Goal: Task Accomplishment & Management: Use online tool/utility

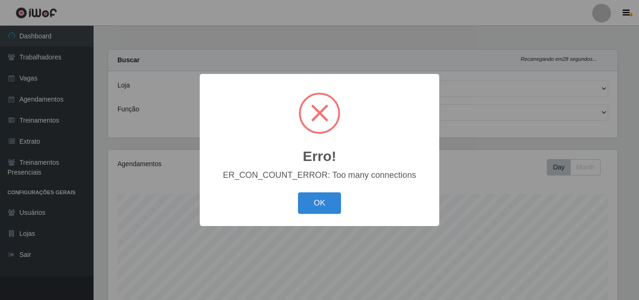
select select "519"
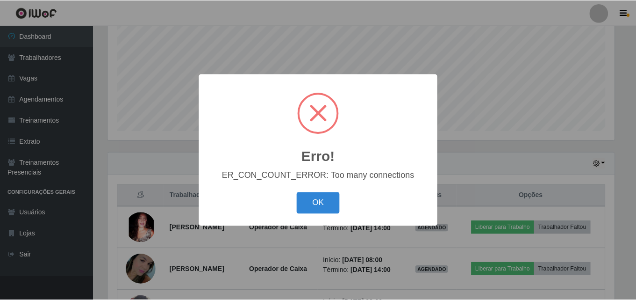
scroll to position [194, 509]
click at [308, 205] on button "OK" at bounding box center [319, 203] width 43 height 22
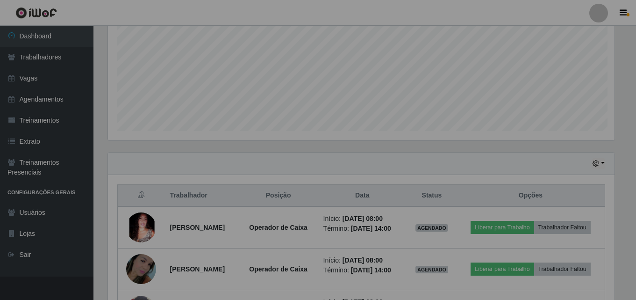
scroll to position [194, 514]
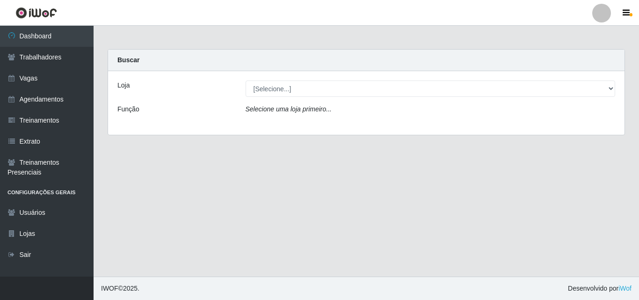
click at [289, 109] on icon "Selecione uma loja primeiro..." at bounding box center [288, 108] width 86 height 7
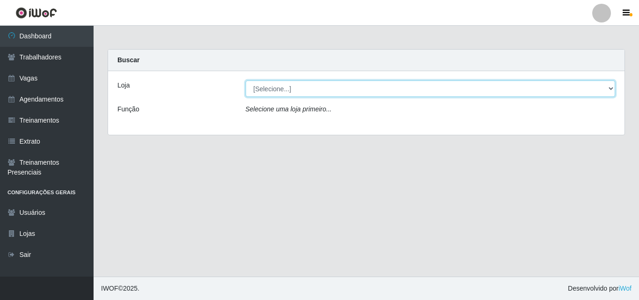
click at [290, 90] on select "[Selecione...] Extremoz Supermercados" at bounding box center [430, 88] width 370 height 16
select select "519"
click at [245, 80] on select "[Selecione...] Extremoz Supermercados" at bounding box center [430, 88] width 370 height 16
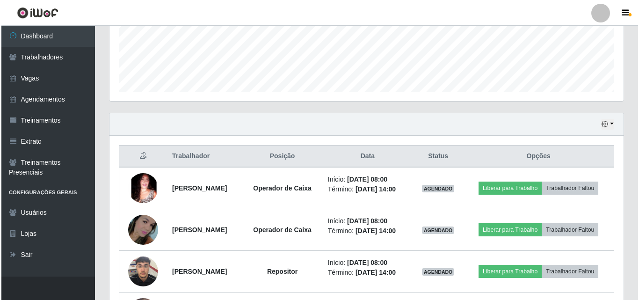
scroll to position [327, 0]
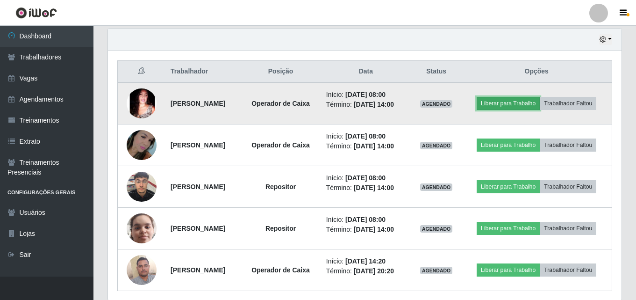
click at [540, 101] on button "Liberar para Trabalho" at bounding box center [508, 103] width 63 height 13
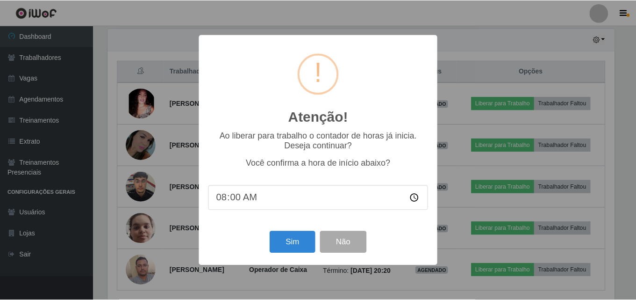
scroll to position [194, 509]
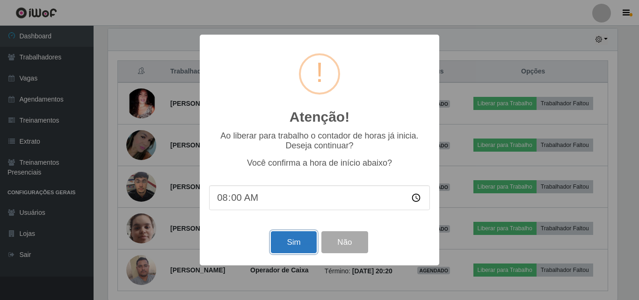
click at [294, 249] on button "Sim" at bounding box center [293, 242] width 45 height 22
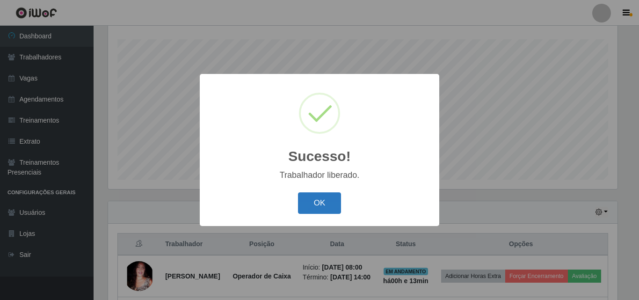
drag, startPoint x: 298, startPoint y: 197, endPoint x: 318, endPoint y: 200, distance: 20.2
click at [300, 197] on button "OK" at bounding box center [319, 203] width 43 height 22
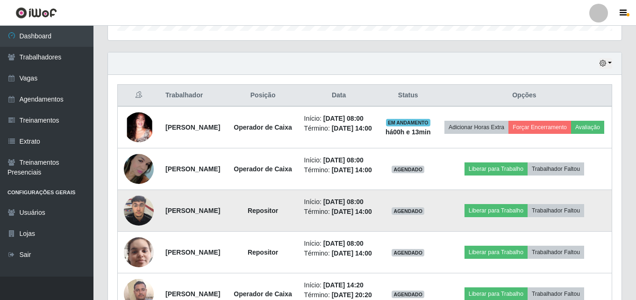
scroll to position [342, 0]
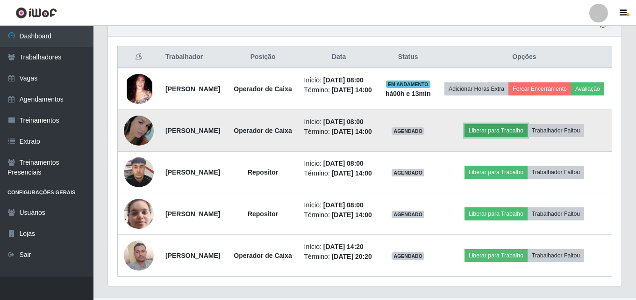
click at [507, 137] on button "Liberar para Trabalho" at bounding box center [496, 130] width 63 height 13
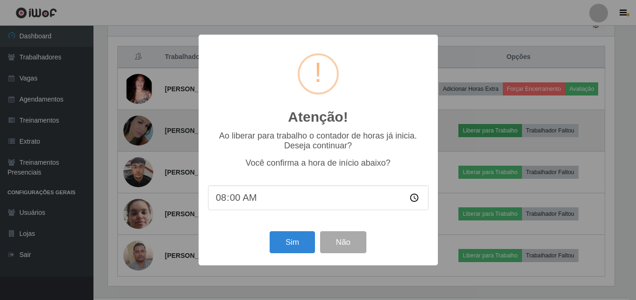
scroll to position [194, 509]
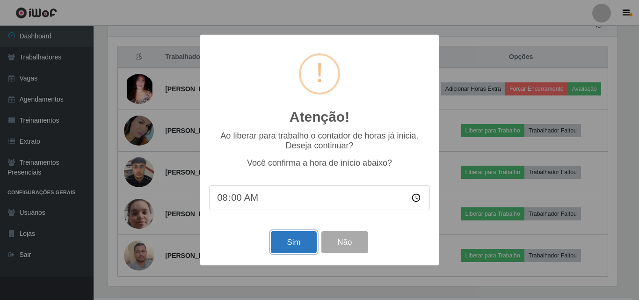
click at [283, 247] on button "Sim" at bounding box center [293, 242] width 45 height 22
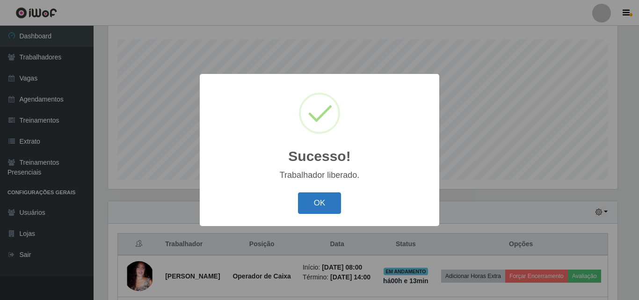
click at [309, 199] on button "OK" at bounding box center [319, 203] width 43 height 22
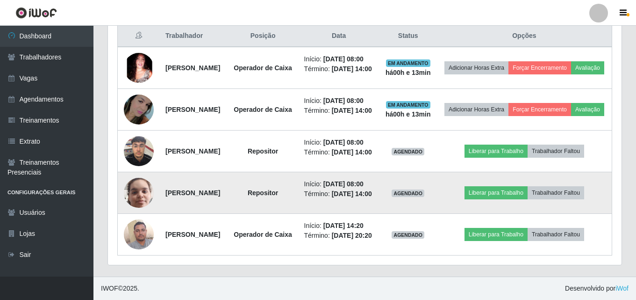
scroll to position [435, 0]
click at [507, 186] on button "Liberar para Trabalho" at bounding box center [496, 192] width 63 height 13
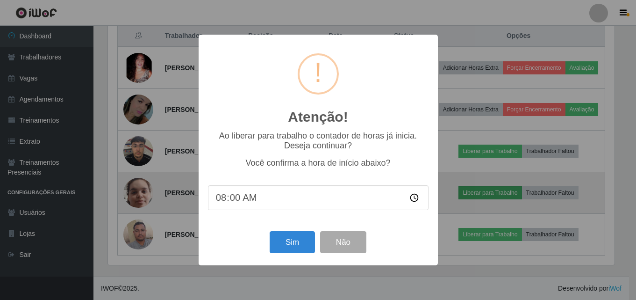
scroll to position [194, 509]
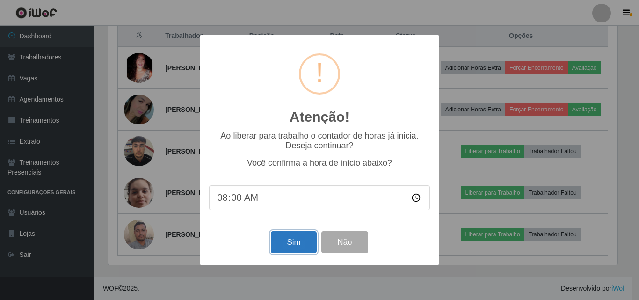
click at [304, 247] on button "Sim" at bounding box center [293, 242] width 45 height 22
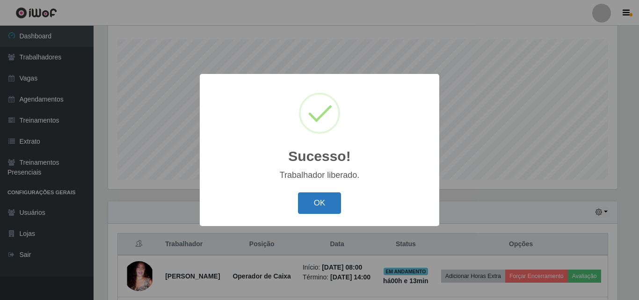
click at [317, 206] on button "OK" at bounding box center [319, 203] width 43 height 22
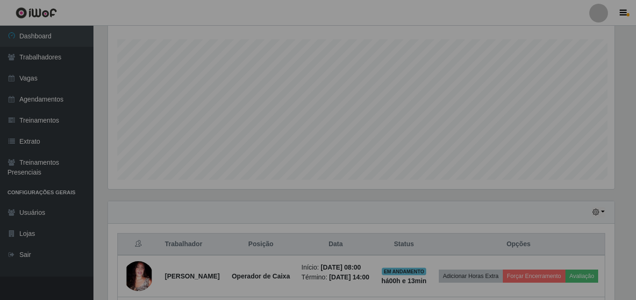
scroll to position [0, 0]
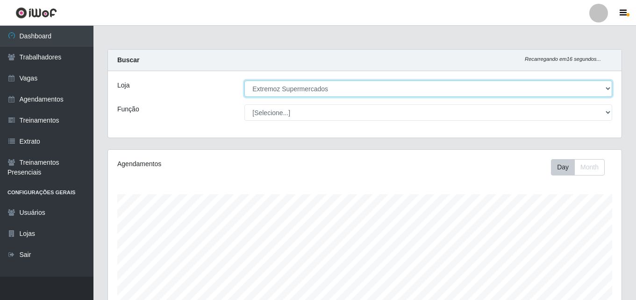
click at [348, 93] on select "[Selecione...] Extremoz Supermercados" at bounding box center [428, 88] width 368 height 16
click at [244, 80] on select "[Selecione...] Extremoz Supermercados" at bounding box center [428, 88] width 368 height 16
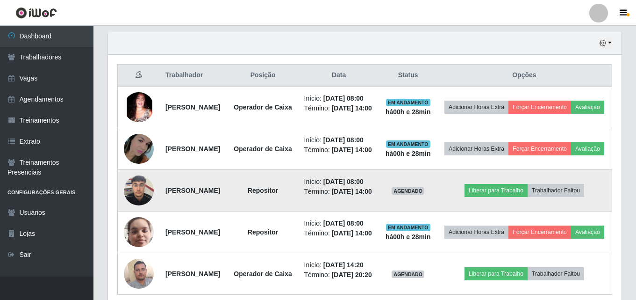
scroll to position [327, 0]
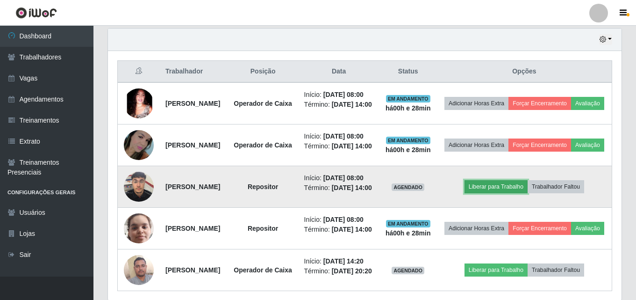
click at [503, 193] on button "Liberar para Trabalho" at bounding box center [496, 186] width 63 height 13
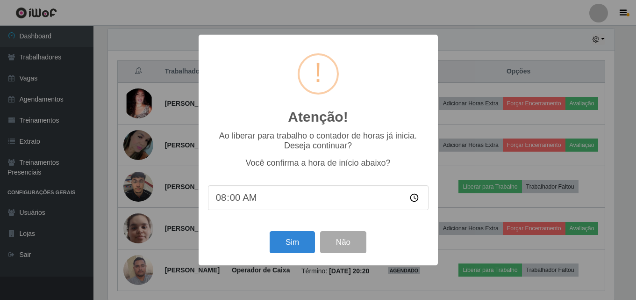
scroll to position [194, 509]
click at [280, 247] on button "Sim" at bounding box center [293, 242] width 45 height 22
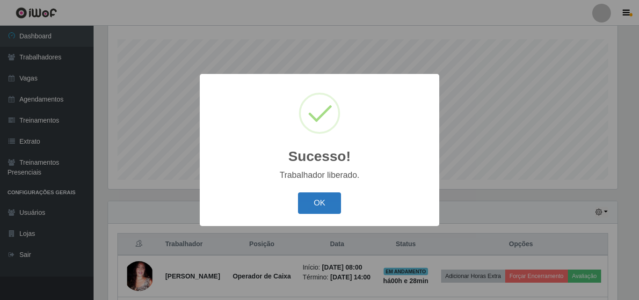
click at [322, 205] on button "OK" at bounding box center [319, 203] width 43 height 22
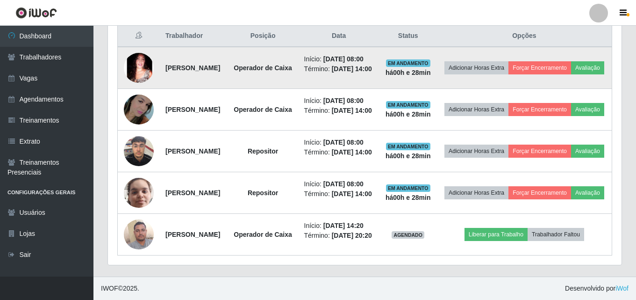
scroll to position [447, 0]
